Goal: Task Accomplishment & Management: Manage account settings

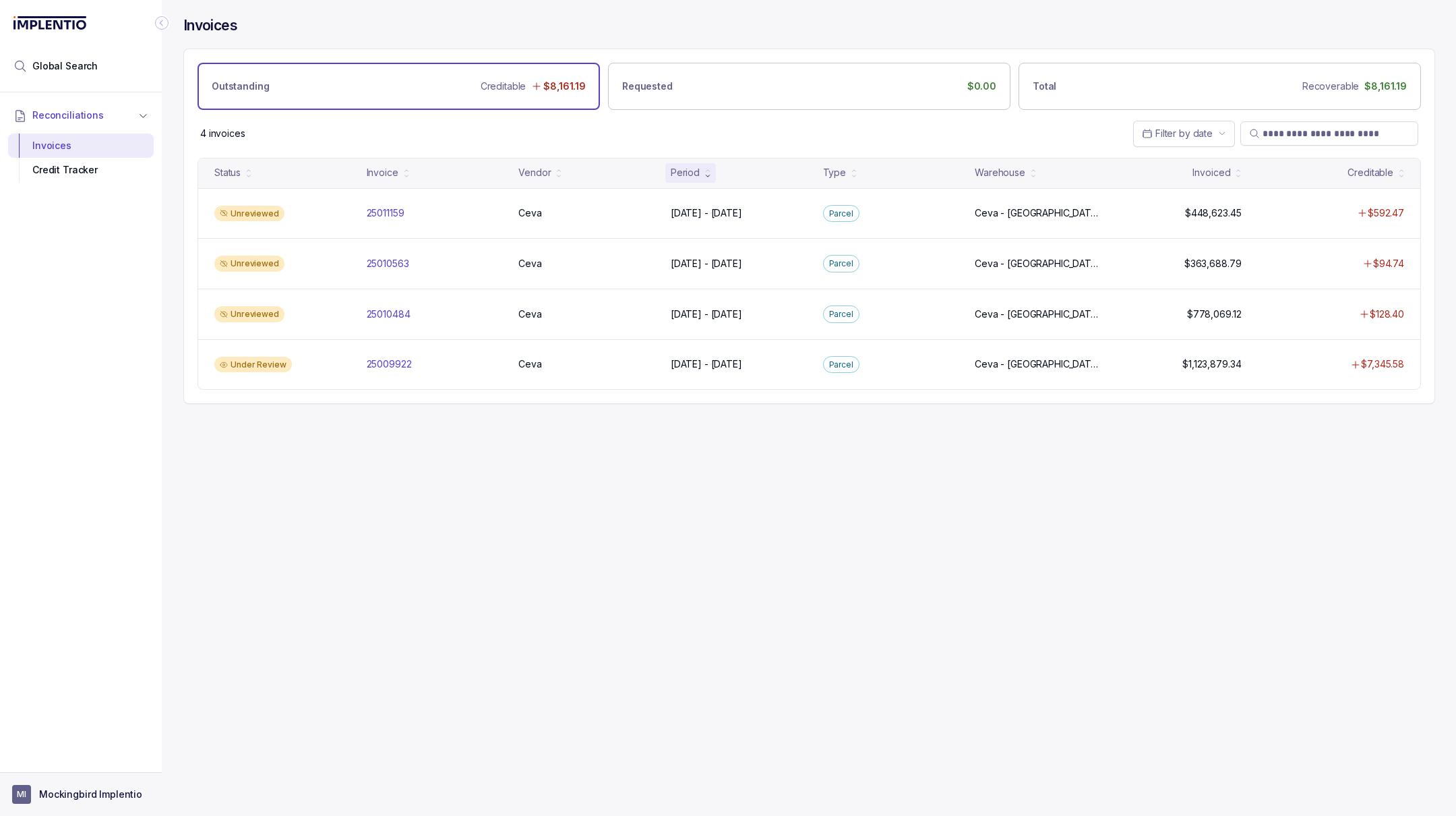
click at [72, 789] on p "Mockingbird Implentio" at bounding box center [90, 794] width 103 height 13
click at [77, 766] on p "Logout" at bounding box center [89, 765] width 112 height 13
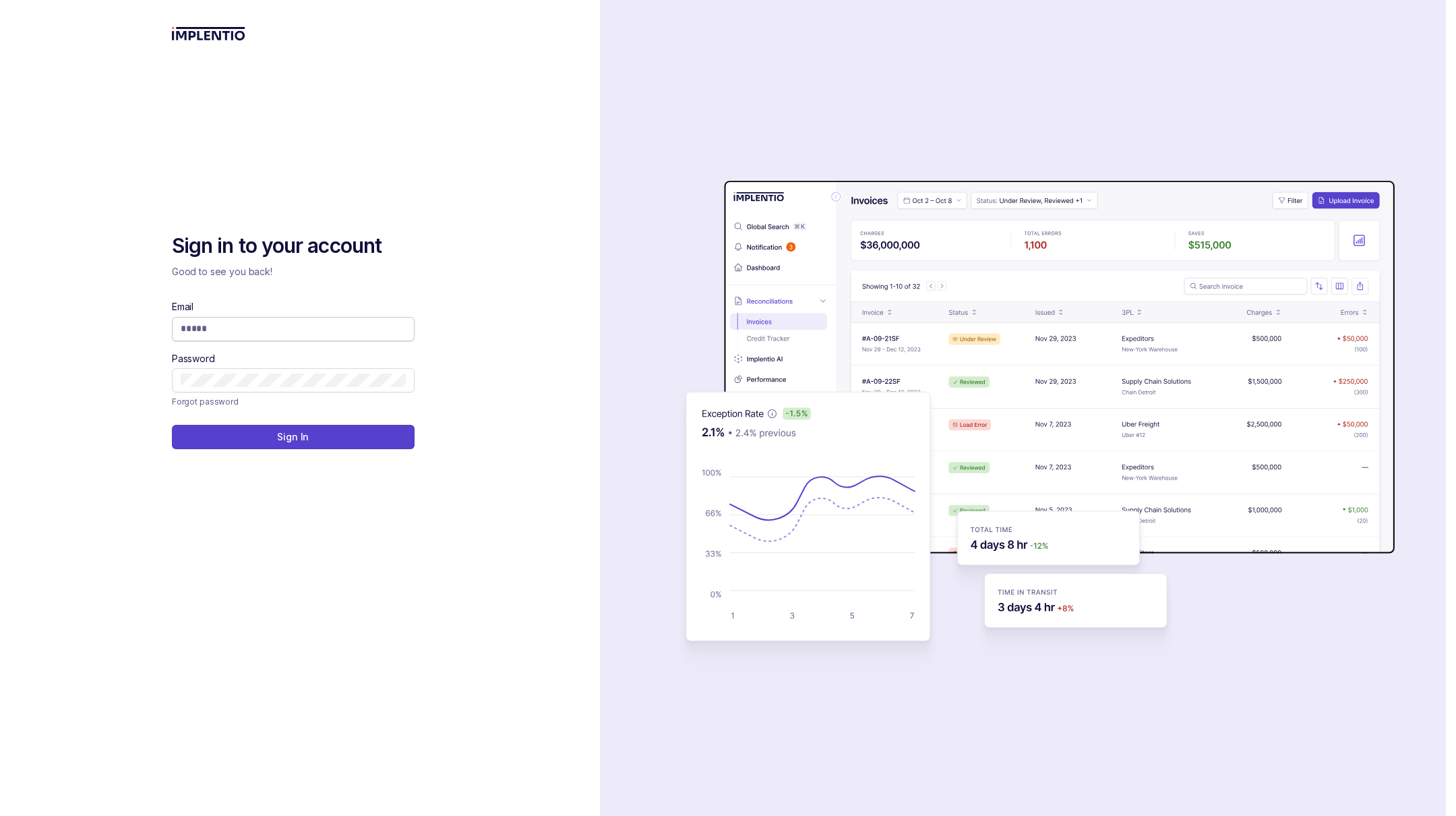
click at [312, 330] on input "Email" at bounding box center [293, 328] width 225 height 13
click at [0, 815] on com-1password-button at bounding box center [0, 816] width 0 height 0
click at [172, 425] on button "Sign In" at bounding box center [293, 437] width 243 height 25
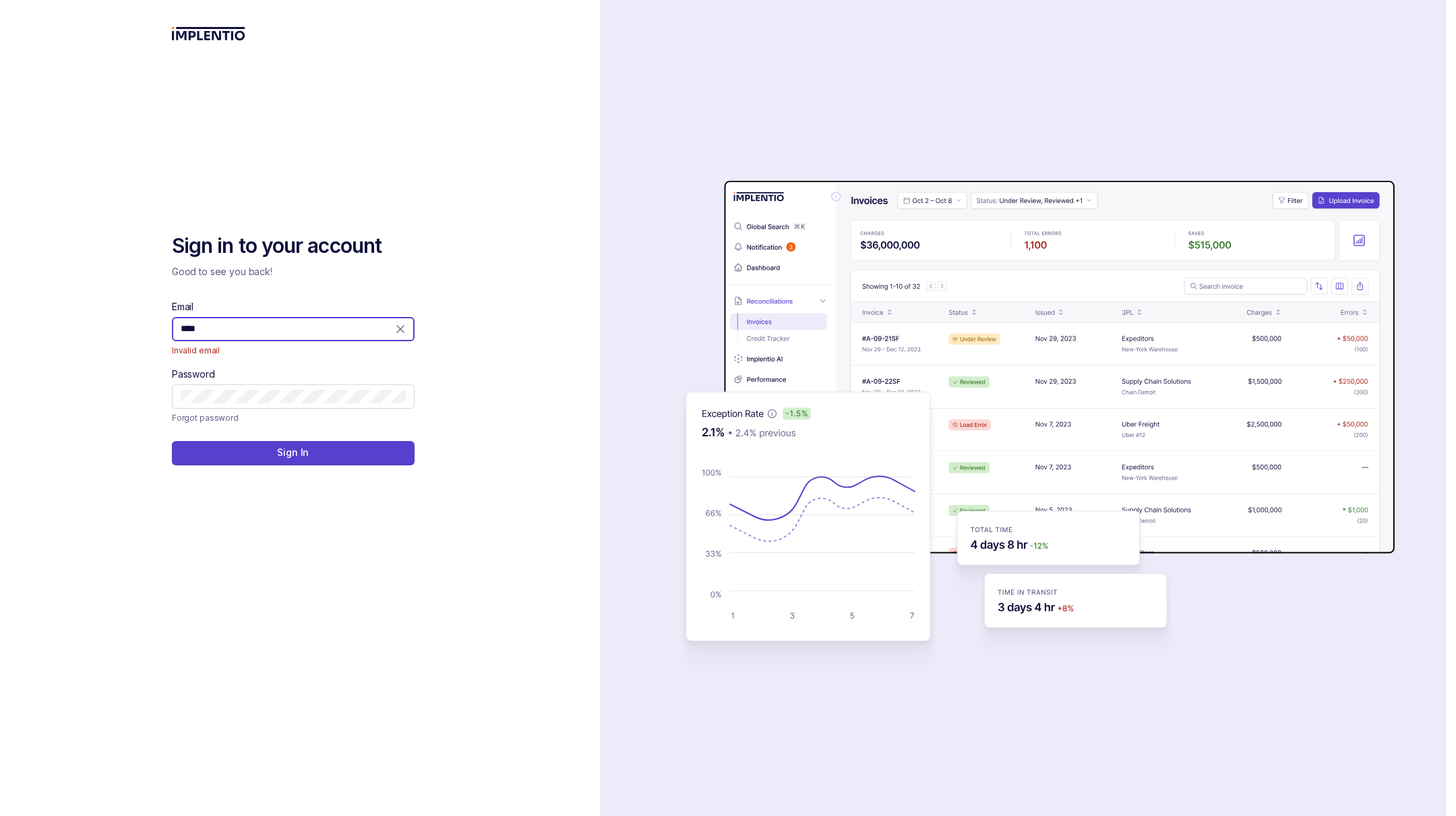
type input "**********"
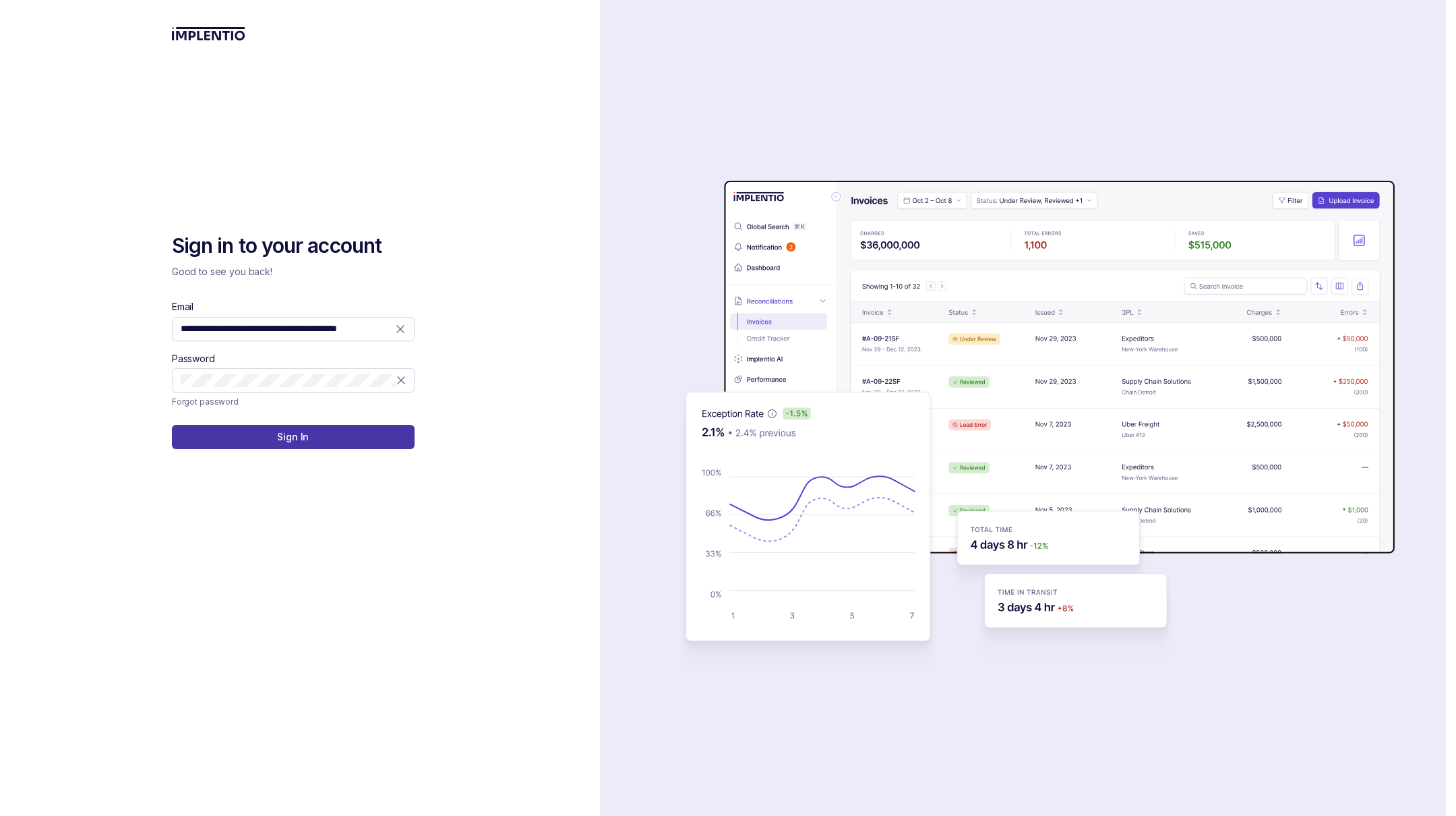
click at [319, 435] on button "Sign In" at bounding box center [293, 437] width 243 height 25
